Goal: Task Accomplishment & Management: Use online tool/utility

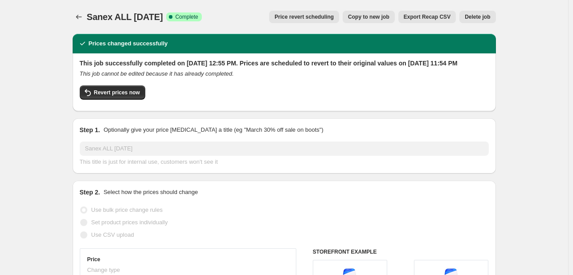
select select "percentage"
select select "tag"
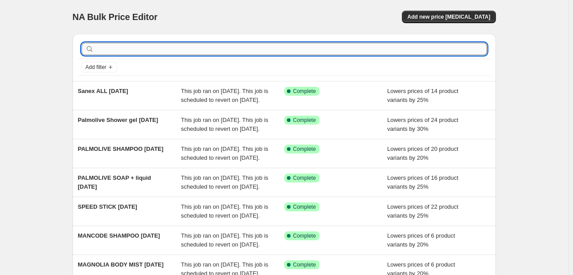
click at [142, 46] on input "text" at bounding box center [291, 49] width 391 height 12
type input "swiss"
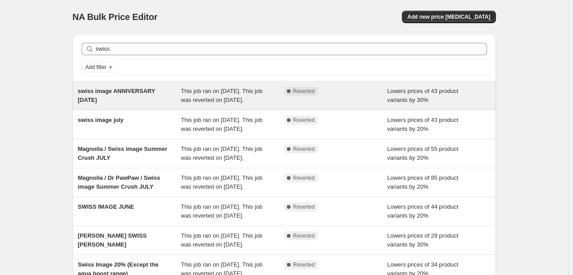
click at [276, 97] on div "This job ran on August 19, 2025. This job was reverted on September 1, 2025." at bounding box center [232, 96] width 103 height 18
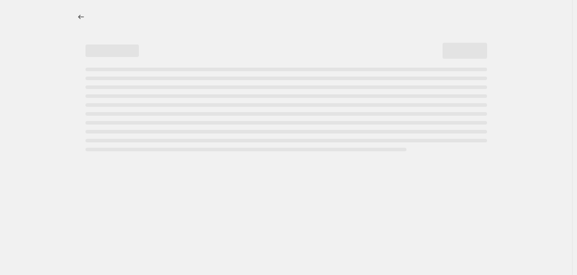
select select "percentage"
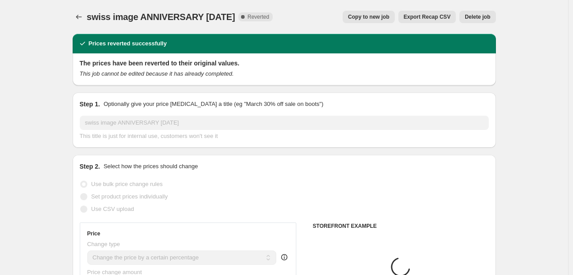
select select "tag"
click at [366, 17] on span "Copy to new job" at bounding box center [368, 16] width 41 height 7
select select "percentage"
select select "tag"
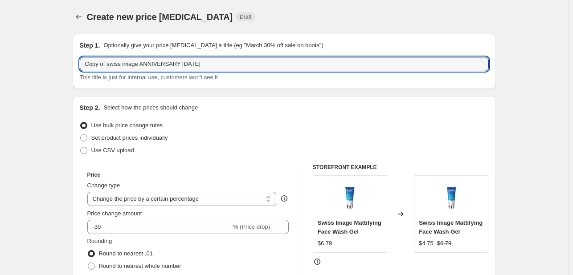
drag, startPoint x: 110, startPoint y: 65, endPoint x: 55, endPoint y: 56, distance: 55.0
drag, startPoint x: 119, startPoint y: 63, endPoint x: 235, endPoint y: 57, distance: 116.4
click at [235, 57] on input "swiss image ANNIVERSARY AUGUST25" at bounding box center [284, 64] width 409 height 14
type input "swiss image sept25"
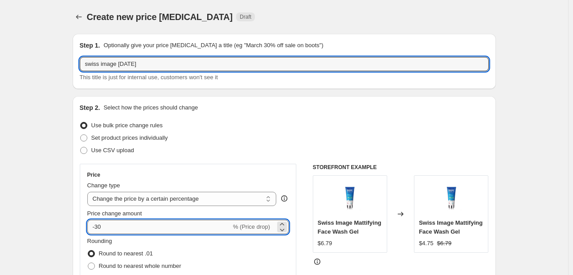
click at [100, 229] on input "-30" at bounding box center [159, 227] width 144 height 14
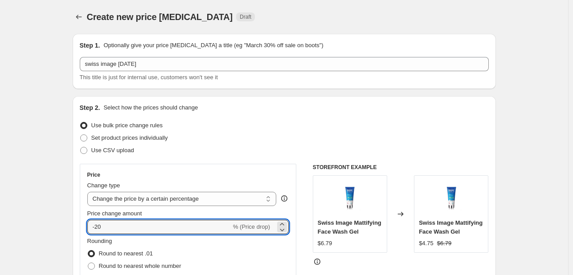
type input "-20"
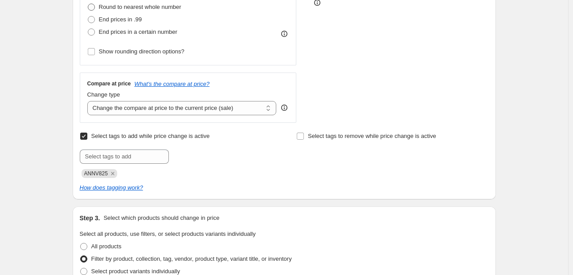
scroll to position [267, 0]
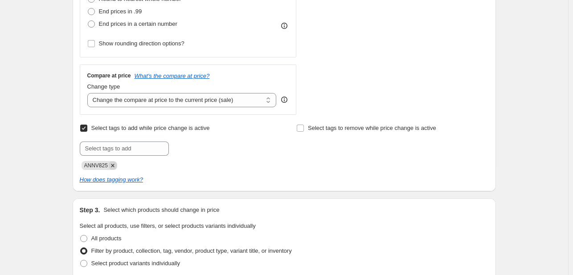
click at [113, 166] on icon "Remove ANNV825" at bounding box center [113, 166] width 8 height 8
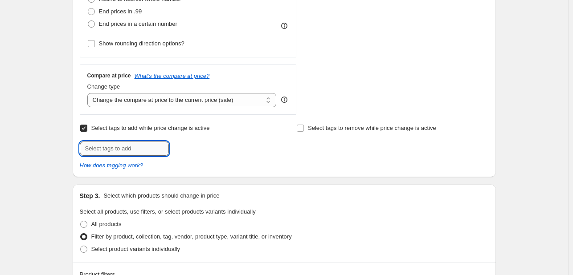
click at [118, 147] on input "text" at bounding box center [124, 149] width 89 height 14
type input "[DATE]"
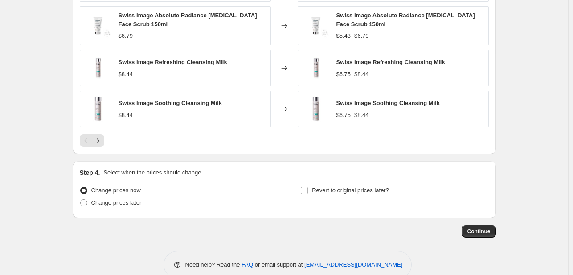
scroll to position [757, 0]
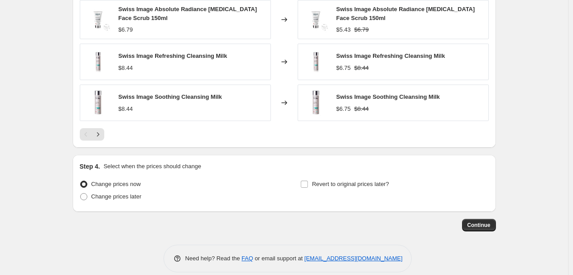
click at [334, 192] on div "Revert to original prices later?" at bounding box center [394, 191] width 188 height 27
click at [340, 183] on span "Revert to original prices later?" at bounding box center [350, 184] width 77 height 7
click at [308, 183] on input "Revert to original prices later?" at bounding box center [304, 184] width 7 height 7
checkbox input "true"
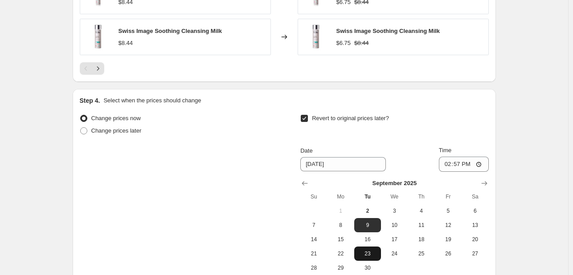
scroll to position [890, 0]
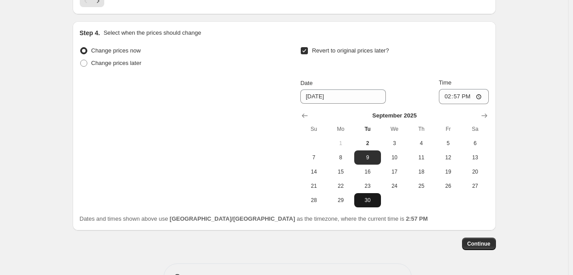
click at [370, 197] on span "30" at bounding box center [367, 200] width 20 height 7
type input "[DATE]"
click at [449, 97] on input "14:57" at bounding box center [464, 96] width 50 height 15
type input "23:55"
click at [477, 240] on span "Continue" at bounding box center [478, 243] width 23 height 7
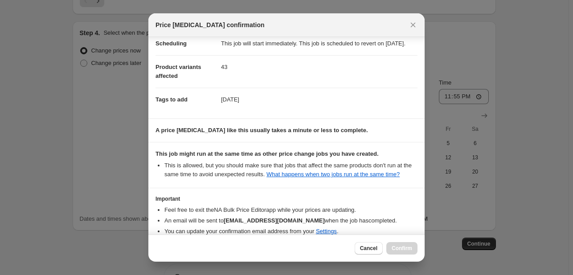
scroll to position [131, 0]
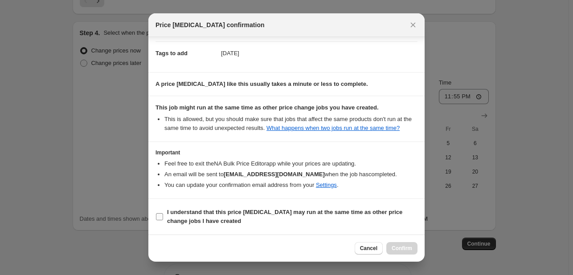
click at [386, 218] on span "I understand that this price change job may run at the same time as other price…" at bounding box center [292, 217] width 250 height 18
click at [163, 218] on input "I understand that this price change job may run at the same time as other price…" at bounding box center [159, 216] width 7 height 7
checkbox input "true"
click at [409, 244] on button "Confirm" at bounding box center [401, 248] width 31 height 12
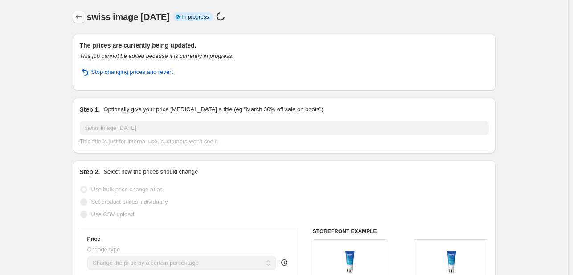
click at [80, 13] on button "Price change jobs" at bounding box center [79, 17] width 12 height 12
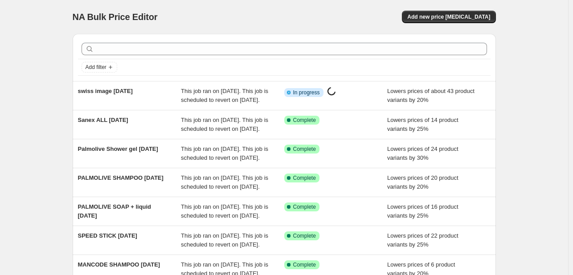
click at [134, 56] on div at bounding box center [284, 49] width 412 height 20
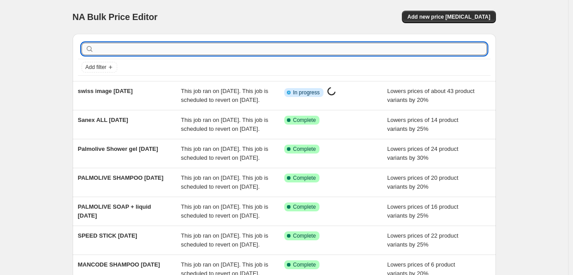
click at [130, 48] on input "text" at bounding box center [291, 49] width 391 height 12
type input "TAHITI"
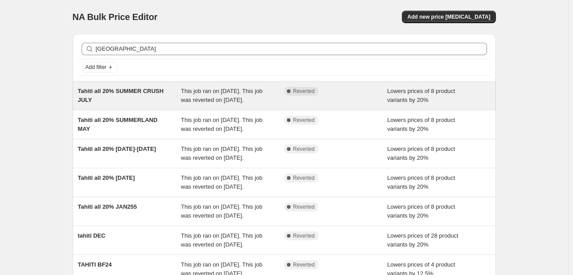
click at [167, 93] on div "Tahiti all 20% SUMMER CRUSH JULY" at bounding box center [129, 96] width 103 height 18
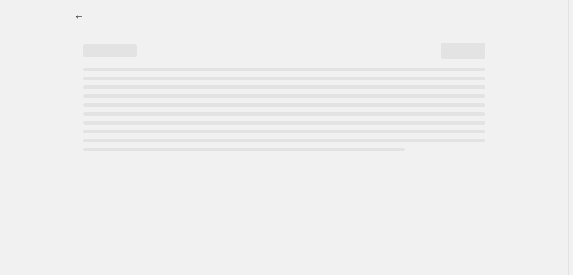
select select "percentage"
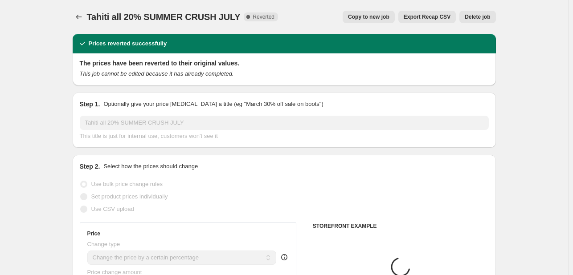
click at [372, 24] on div "Tahiti all 20% SUMMER CRUSH JULY. This page is ready Tahiti all 20% SUMMER CRUS…" at bounding box center [284, 17] width 423 height 34
click at [370, 20] on button "Copy to new job" at bounding box center [368, 17] width 52 height 12
select select "percentage"
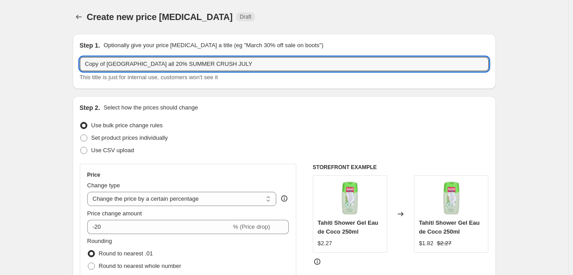
drag, startPoint x: 108, startPoint y: 66, endPoint x: 50, endPoint y: 55, distance: 58.9
type input "Tahiti all SEPT25"
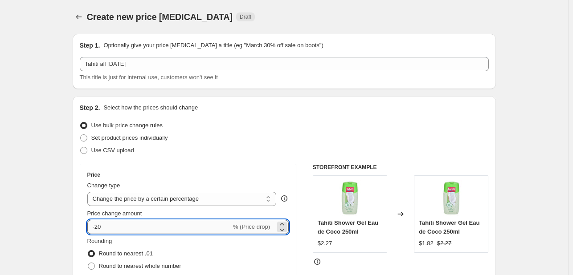
click at [101, 229] on input "-20" at bounding box center [159, 227] width 144 height 14
type input "-30"
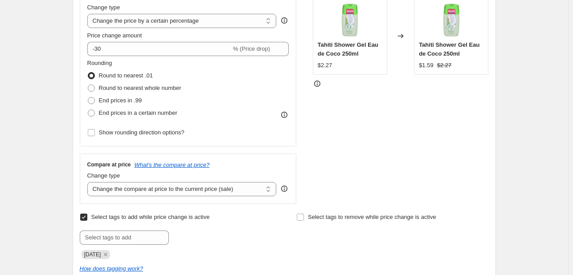
scroll to position [223, 0]
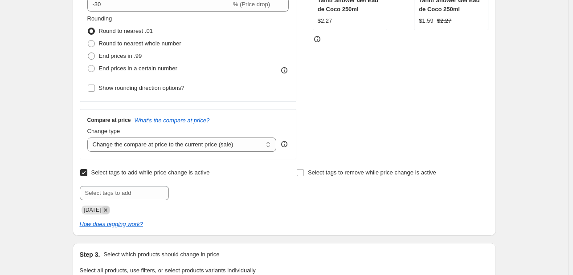
click at [107, 209] on icon "Remove JULY25" at bounding box center [105, 209] width 3 height 3
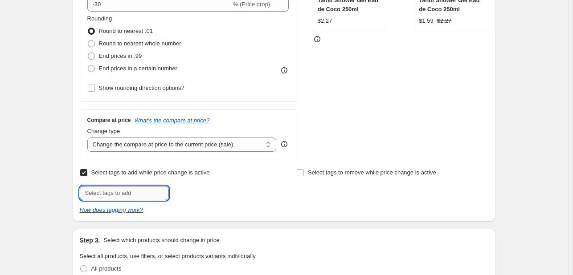
click at [112, 189] on input "text" at bounding box center [124, 193] width 89 height 14
type input "[DATE]"
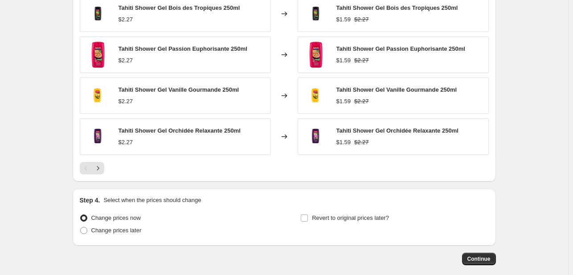
scroll to position [691, 0]
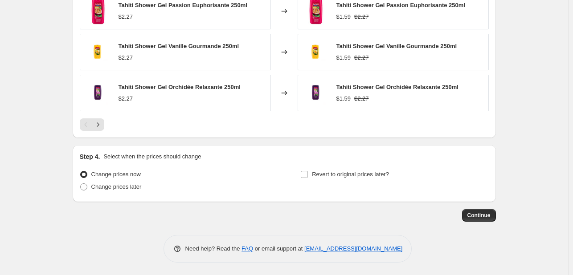
click at [316, 180] on div "Revert to original prices later?" at bounding box center [394, 181] width 188 height 27
click at [325, 173] on span "Revert to original prices later?" at bounding box center [350, 174] width 77 height 7
click at [308, 173] on input "Revert to original prices later?" at bounding box center [304, 174] width 7 height 7
checkbox input "true"
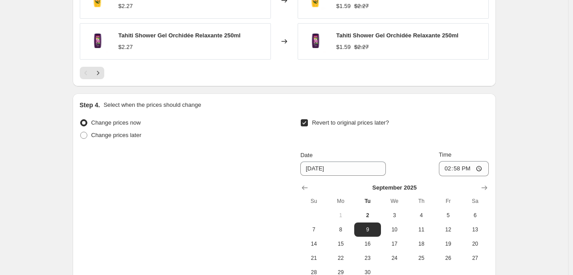
scroll to position [824, 0]
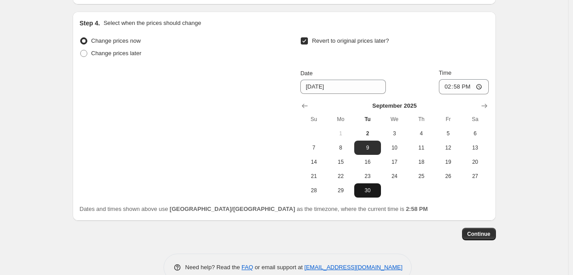
click at [362, 189] on span "30" at bounding box center [367, 190] width 20 height 7
type input "[DATE]"
click at [436, 89] on div "Date 9/30/2025 Time 14:58" at bounding box center [394, 82] width 188 height 26
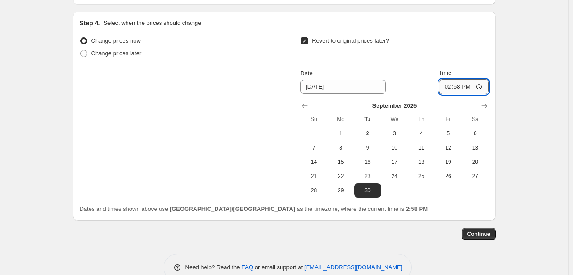
click at [448, 84] on input "14:58" at bounding box center [464, 86] width 50 height 15
type input "23:58"
click at [477, 233] on span "Continue" at bounding box center [478, 234] width 23 height 7
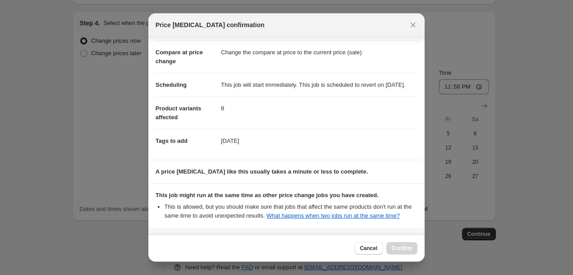
scroll to position [131, 0]
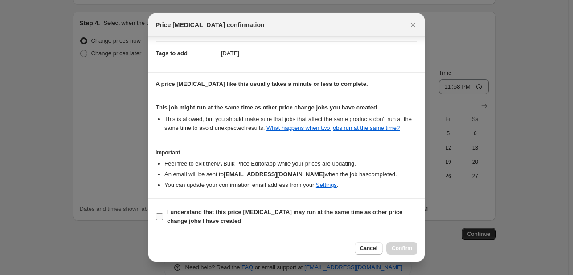
click at [406, 215] on span "I understand that this price change job may run at the same time as other price…" at bounding box center [292, 217] width 250 height 18
click at [163, 215] on input "I understand that this price change job may run at the same time as other price…" at bounding box center [159, 216] width 7 height 7
checkbox input "true"
click at [415, 247] on button "Confirm" at bounding box center [401, 248] width 31 height 12
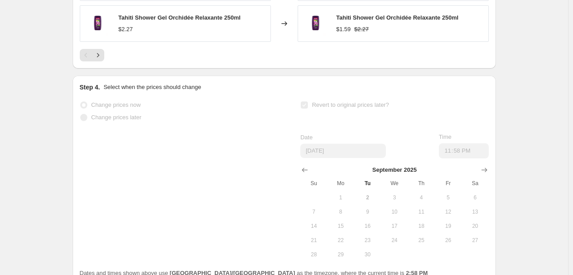
select select "percentage"
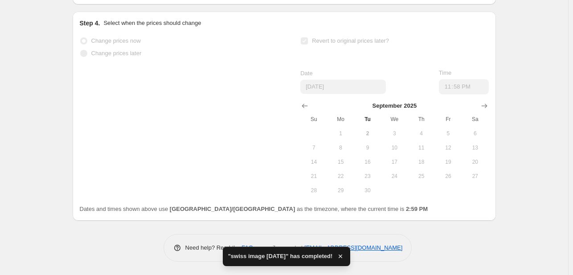
scroll to position [0, 0]
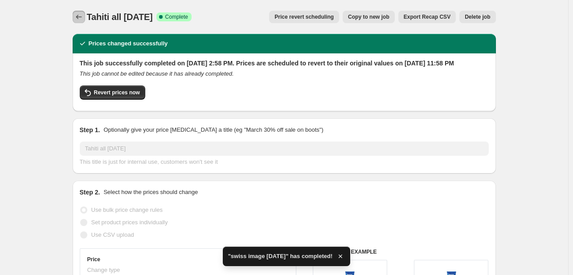
click at [85, 16] on button "Price change jobs" at bounding box center [79, 17] width 12 height 12
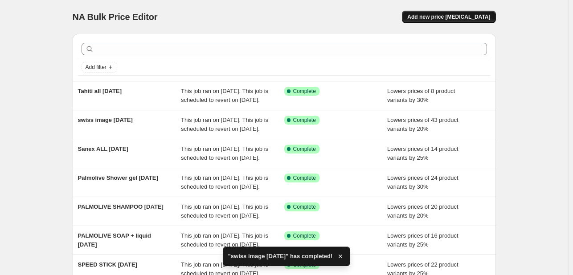
click at [436, 16] on span "Add new price change job" at bounding box center [448, 16] width 83 height 7
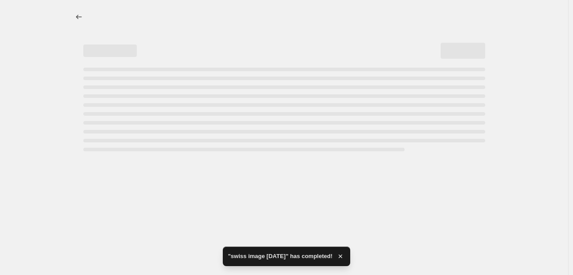
select select "percentage"
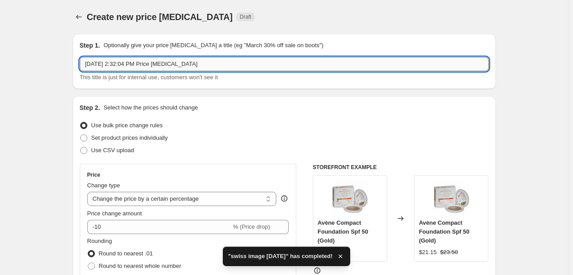
click at [187, 65] on input "Sep 2, 2025, 2:32:04 PM Price change job" at bounding box center [284, 64] width 409 height 14
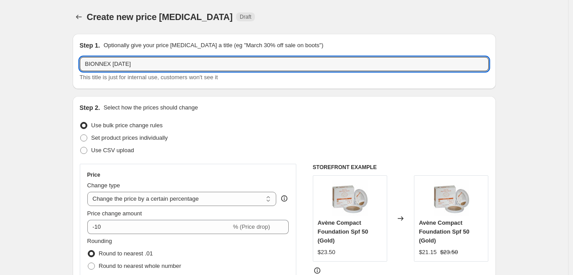
type input "BIONNEX SEPT25"
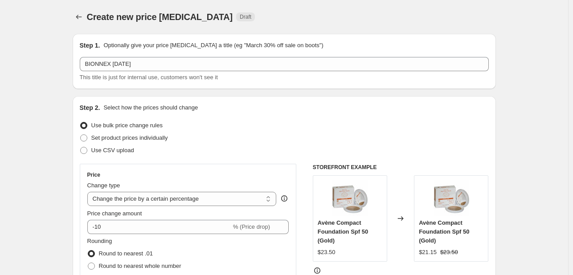
scroll to position [45, 0]
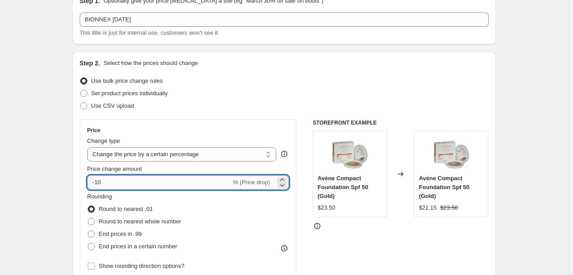
click at [111, 186] on input "-10" at bounding box center [159, 182] width 144 height 14
type input "-1"
type input "-25"
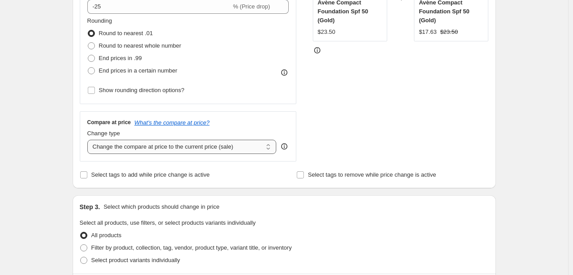
scroll to position [223, 0]
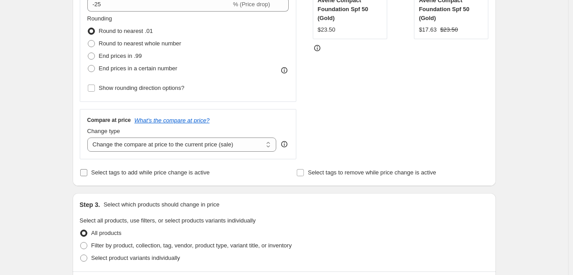
drag, startPoint x: 104, startPoint y: 168, endPoint x: 108, endPoint y: 172, distance: 6.0
click at [104, 168] on span "Select tags to add while price change is active" at bounding box center [150, 172] width 118 height 9
click at [87, 169] on input "Select tags to add while price change is active" at bounding box center [83, 172] width 7 height 7
checkbox input "true"
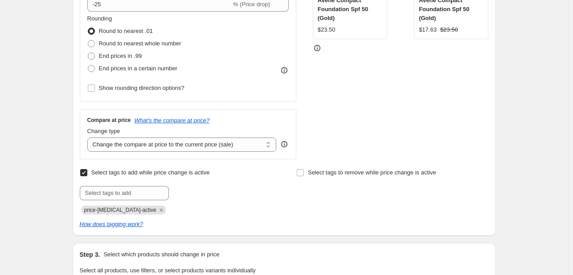
click at [151, 207] on div "price-change-job-active" at bounding box center [176, 209] width 192 height 11
click at [157, 210] on icon "Remove price-change-job-active" at bounding box center [161, 210] width 8 height 8
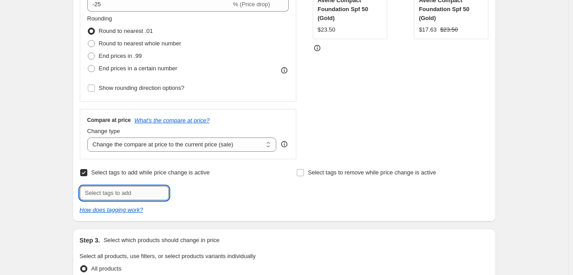
click at [145, 193] on input "text" at bounding box center [124, 193] width 89 height 14
type input "[DATE]"
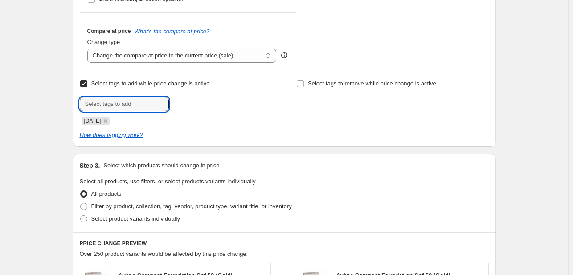
scroll to position [356, 0]
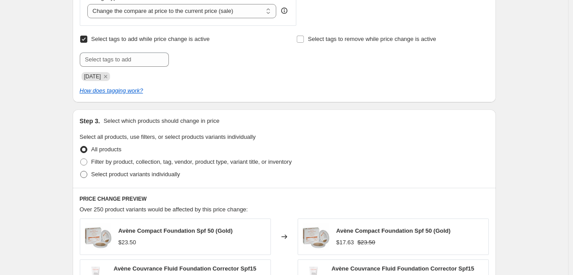
click at [138, 173] on span "Select product variants individually" at bounding box center [135, 174] width 89 height 7
click at [81, 171] on input "Select product variants individually" at bounding box center [80, 171] width 0 height 0
radio input "true"
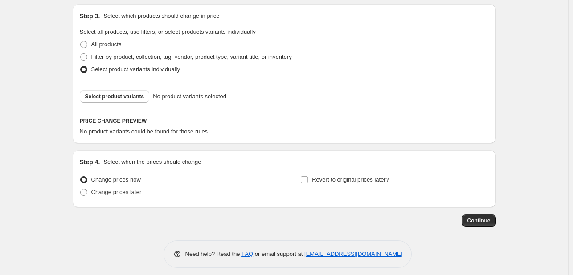
scroll to position [467, 0]
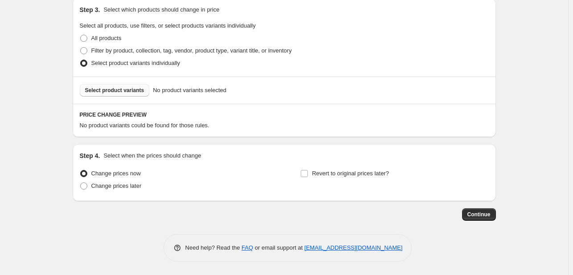
click at [120, 86] on button "Select product variants" at bounding box center [115, 90] width 70 height 12
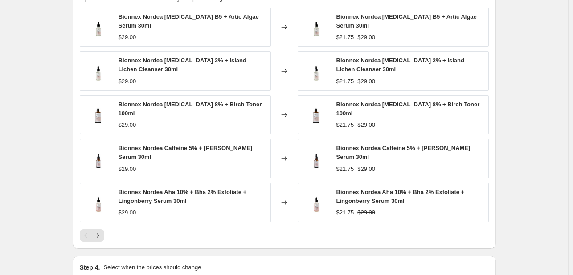
scroll to position [646, 0]
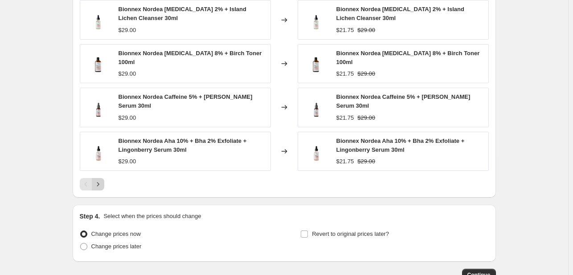
click at [103, 179] on div at bounding box center [284, 184] width 409 height 12
click at [102, 180] on icon "Next" at bounding box center [97, 184] width 9 height 9
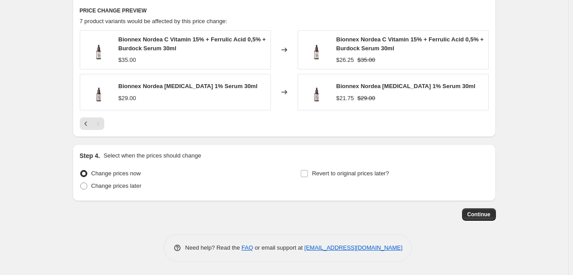
scroll to position [572, 0]
click at [310, 179] on label "Revert to original prices later?" at bounding box center [344, 173] width 89 height 12
click at [308, 177] on input "Revert to original prices later?" at bounding box center [304, 173] width 7 height 7
checkbox input "true"
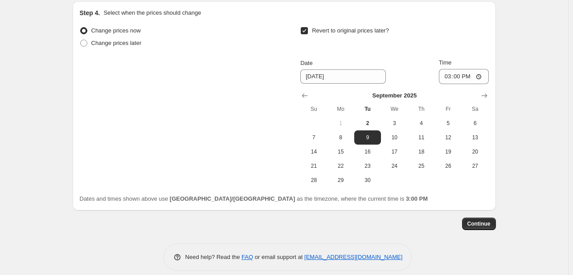
scroll to position [724, 0]
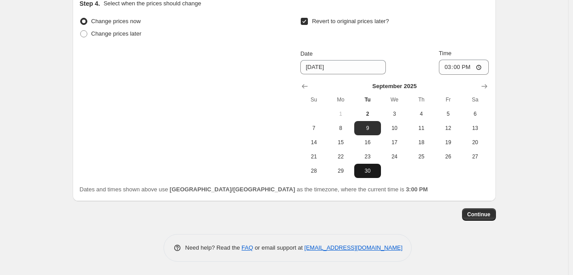
click at [377, 174] on span "30" at bounding box center [367, 170] width 20 height 7
type input "[DATE]"
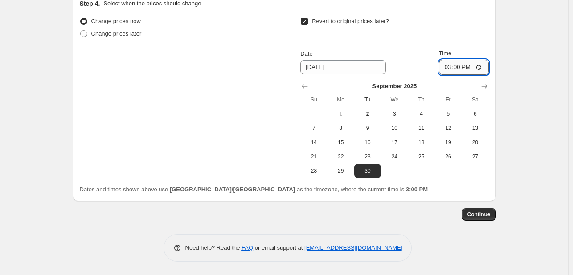
click at [449, 66] on input "15:00" at bounding box center [464, 67] width 50 height 15
type input "23:55"
click at [481, 211] on span "Continue" at bounding box center [478, 214] width 23 height 7
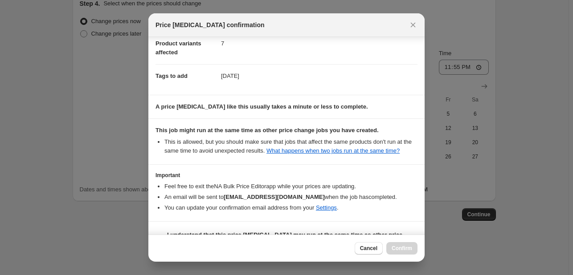
scroll to position [131, 0]
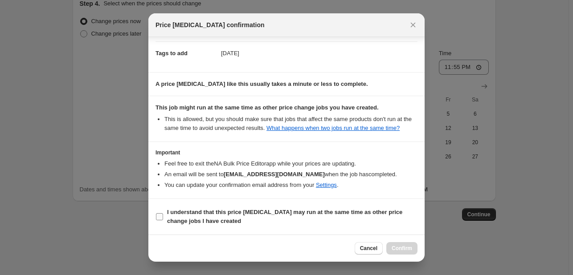
click at [385, 221] on span "I understand that this price change job may run at the same time as other price…" at bounding box center [292, 217] width 250 height 18
click at [163, 220] on input "I understand that this price change job may run at the same time as other price…" at bounding box center [159, 216] width 7 height 7
checkbox input "true"
click at [394, 244] on button "Confirm" at bounding box center [401, 248] width 31 height 12
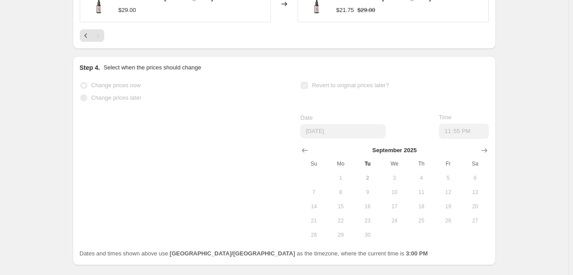
select select "percentage"
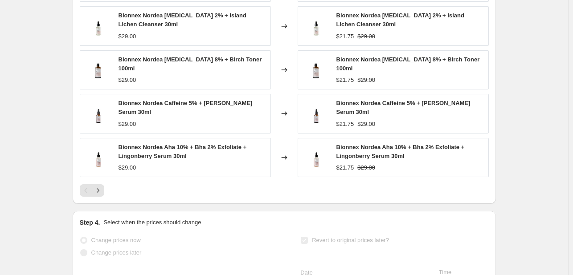
scroll to position [0, 0]
